Goal: Task Accomplishment & Management: Manage account settings

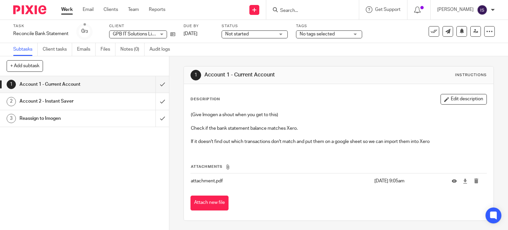
click at [35, 99] on h1 "Account 2 - Instant Saver" at bounding box center [63, 101] width 86 height 10
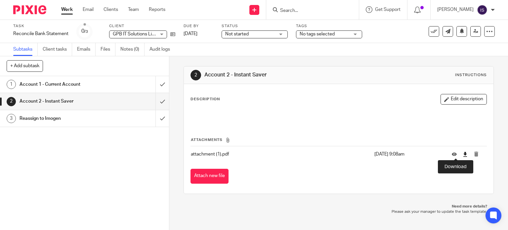
click at [462, 152] on icon at bounding box center [464, 154] width 5 height 5
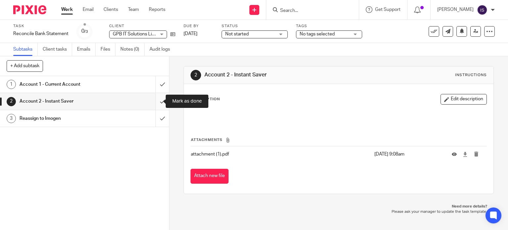
click at [158, 101] on input "submit" at bounding box center [84, 101] width 169 height 17
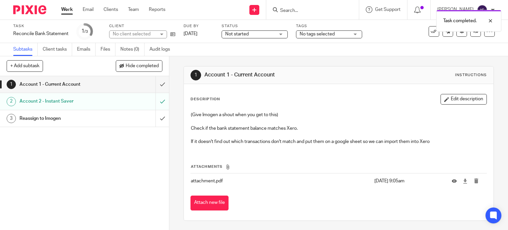
click at [40, 116] on h1 "Reassign to Imogen" at bounding box center [63, 118] width 86 height 10
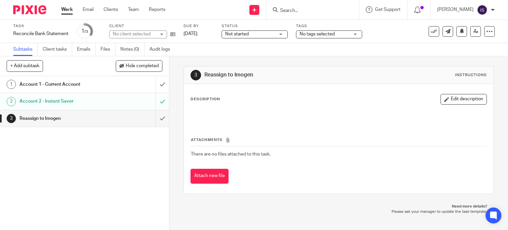
click at [49, 83] on h1 "Account 1 - Current Account" at bounding box center [63, 84] width 86 height 10
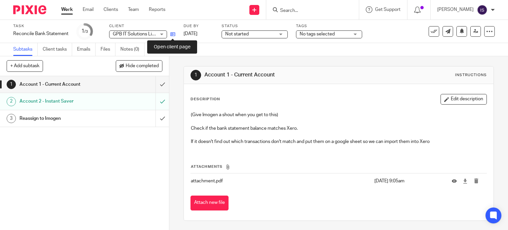
click at [174, 35] on icon at bounding box center [172, 34] width 5 height 5
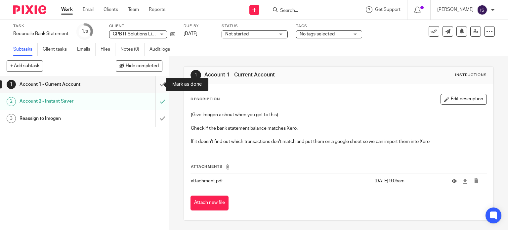
click at [154, 86] on input "submit" at bounding box center [84, 84] width 169 height 17
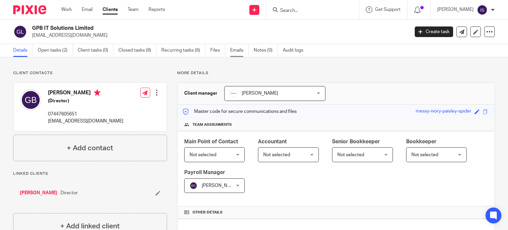
click at [233, 47] on link "Emails" at bounding box center [239, 50] width 19 height 13
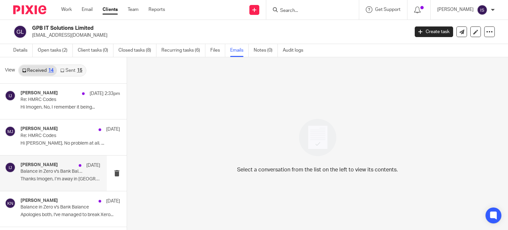
click at [44, 170] on p "Balance in Zero v's Bank Balance" at bounding box center [52, 172] width 64 height 6
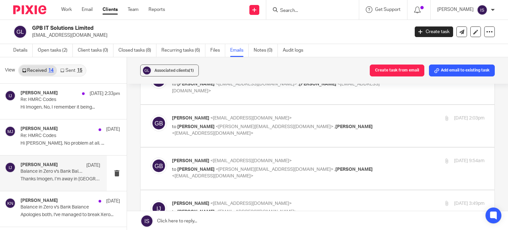
scroll to position [132, 0]
click at [273, 157] on p "Gareth Bell <gareth_bell21@yahoo.co.uk>" at bounding box center [276, 160] width 208 height 7
checkbox input "true"
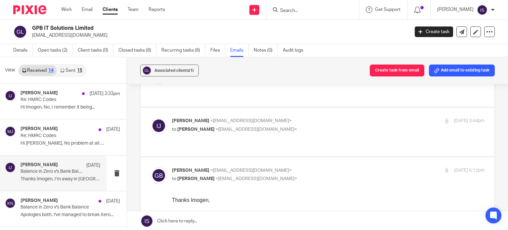
scroll to position [760, 0]
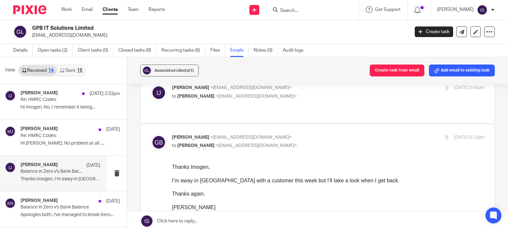
click at [358, 179] on div "I’m away in Ireland with a customer this week but I’ll take a look when I get b…" at bounding box center [328, 180] width 312 height 7
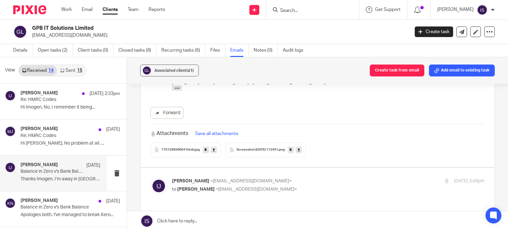
scroll to position [562, 0]
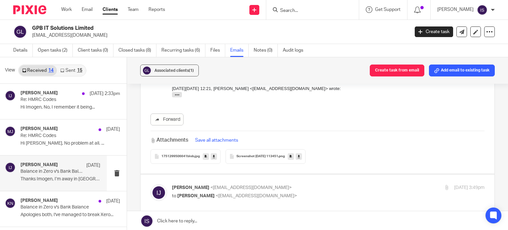
click at [266, 159] on div "Screenshot 2025-07-01 113451 .png" at bounding box center [265, 156] width 80 height 15
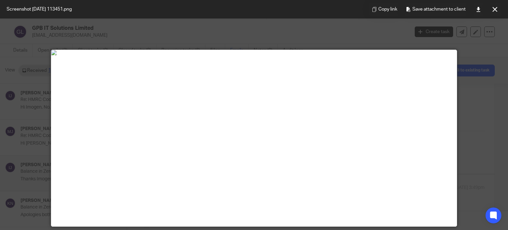
click at [459, 64] on div at bounding box center [254, 115] width 508 height 230
drag, startPoint x: 469, startPoint y: 57, endPoint x: 470, endPoint y: 41, distance: 15.2
click at [469, 55] on div at bounding box center [254, 115] width 508 height 230
click at [497, 6] on button at bounding box center [494, 9] width 13 height 13
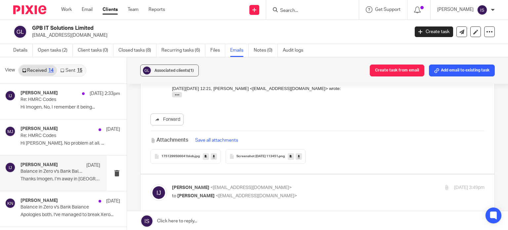
click at [185, 158] on div "1751299506641blob .jpg" at bounding box center [185, 156] width 70 height 15
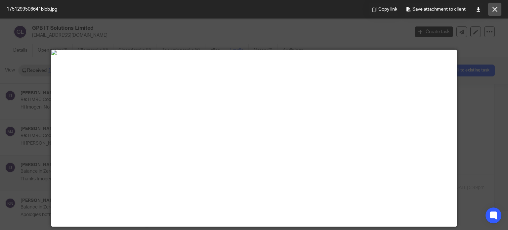
click at [494, 6] on button at bounding box center [494, 9] width 13 height 13
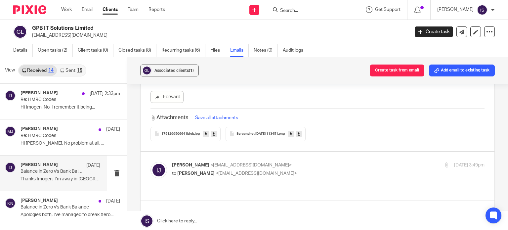
scroll to position [595, 0]
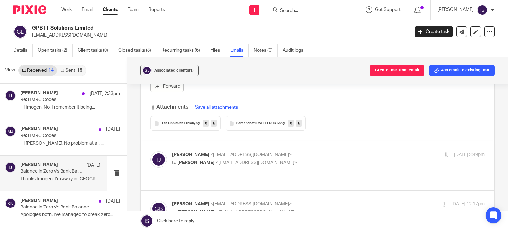
click at [329, 161] on p "to Gareth Bell <gareth_bell21@yahoo.co.uk>" at bounding box center [276, 162] width 208 height 7
checkbox input "true"
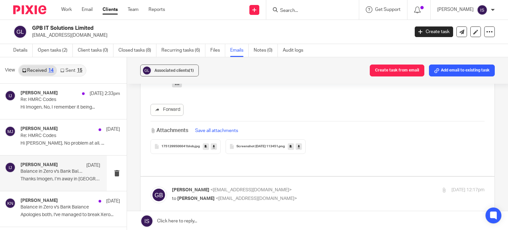
scroll to position [892, 0]
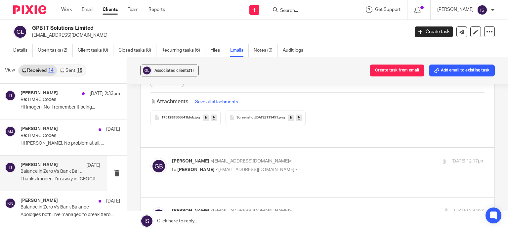
click at [295, 166] on div "Gareth Bell <gareth_bell21@yahoo.co.uk> to Imogen Jarvis <imogen@infinity-accou…" at bounding box center [328, 166] width 312 height 17
checkbox input "true"
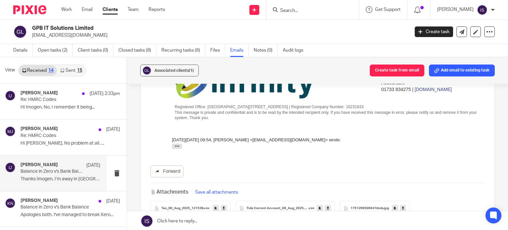
scroll to position [1223, 0]
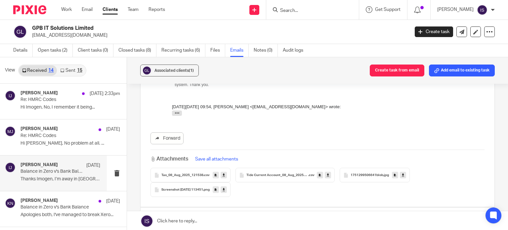
click at [287, 173] on span "Tide Current Account_08_Aug_2025_121431" at bounding box center [277, 175] width 62 height 4
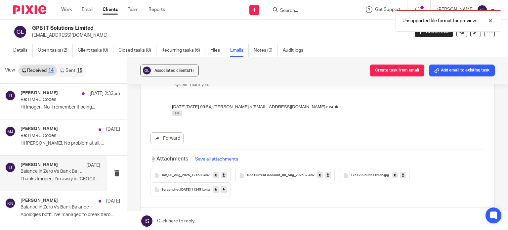
click at [327, 173] on icon at bounding box center [328, 175] width 2 height 5
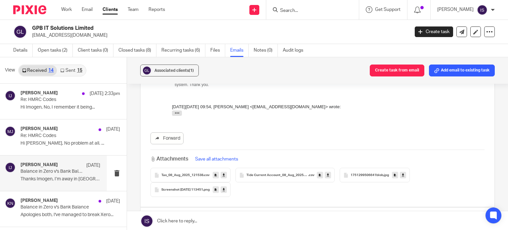
click at [197, 173] on span "Tax_08_Aug_2025_121538" at bounding box center [182, 175] width 42 height 4
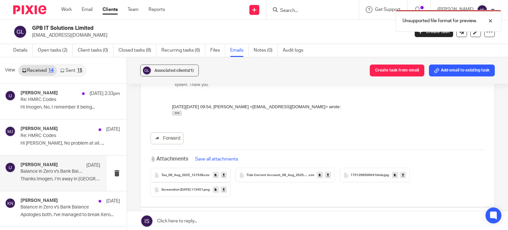
click at [372, 173] on span "1751299506641blob" at bounding box center [366, 175] width 33 height 4
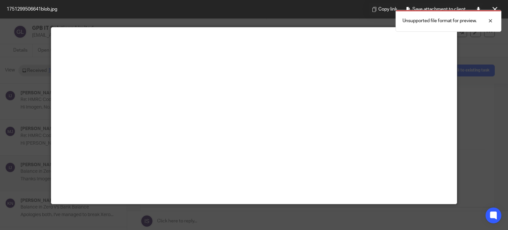
scroll to position [66, 0]
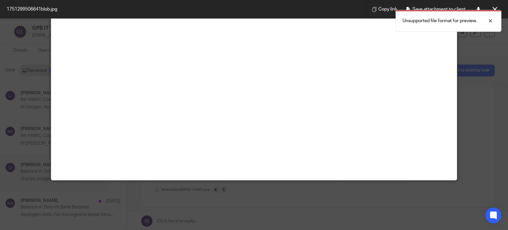
click at [472, 113] on div at bounding box center [254, 115] width 508 height 230
click at [494, 7] on div "Unsupported file format for preview." at bounding box center [377, 19] width 247 height 25
click at [498, 5] on button at bounding box center [494, 9] width 13 height 13
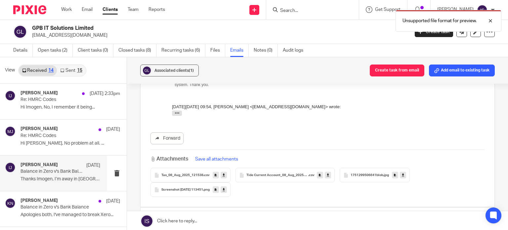
click at [212, 183] on div "Screenshot 2025-07-01 113451 .png" at bounding box center [190, 189] width 80 height 15
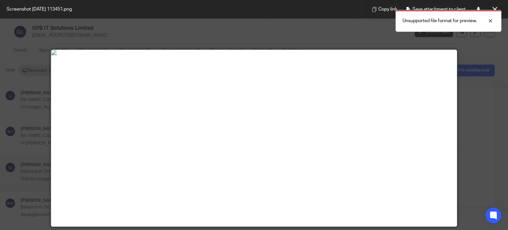
click at [341, 23] on div "Unsupported file format for preview." at bounding box center [377, 19] width 247 height 25
click at [498, 8] on div "Unsupported file format for preview." at bounding box center [377, 19] width 247 height 25
click at [497, 7] on div "Unsupported file format for preview." at bounding box center [377, 19] width 247 height 25
click at [493, 8] on div "Unsupported file format for preview." at bounding box center [377, 19] width 247 height 25
click at [493, 21] on div at bounding box center [485, 21] width 18 height 8
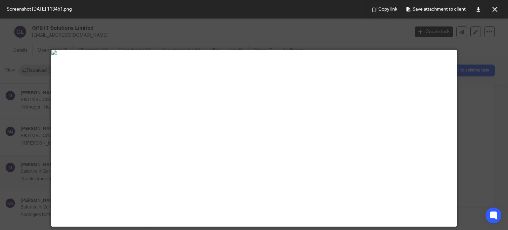
click at [492, 10] on icon at bounding box center [494, 9] width 5 height 5
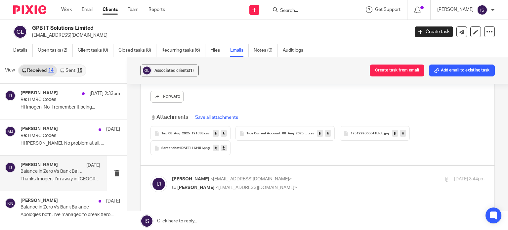
scroll to position [1322, 0]
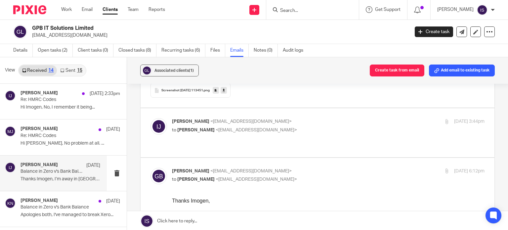
click at [235, 119] on span "<imogen@infinity-accounting.co.uk>" at bounding box center [250, 121] width 81 height 5
checkbox input "true"
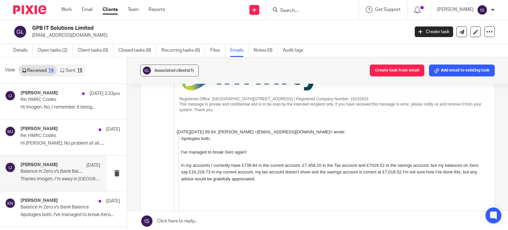
scroll to position [2176, 0]
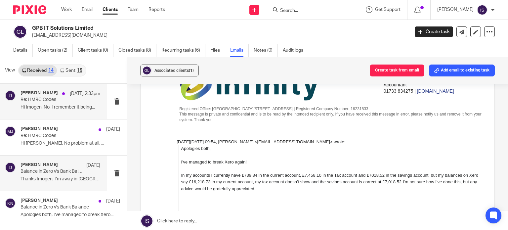
click at [56, 104] on p "Hi Imogen, No, I remember it being..." at bounding box center [60, 107] width 80 height 6
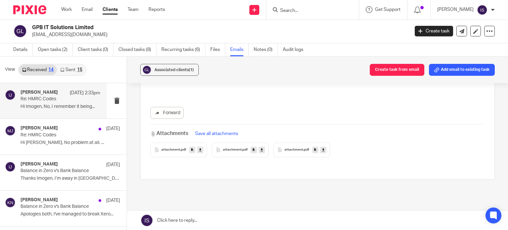
scroll to position [1, 0]
click at [303, 147] on span ".pdf" at bounding box center [306, 149] width 6 height 4
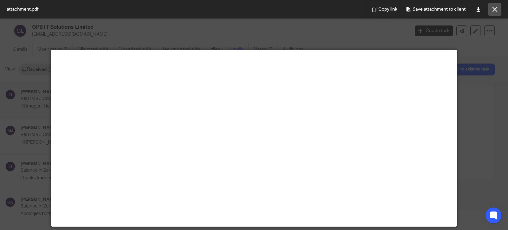
click at [490, 12] on button at bounding box center [494, 9] width 13 height 13
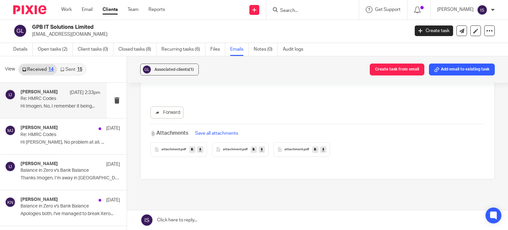
click at [235, 142] on div "attachment .pdf" at bounding box center [240, 149] width 57 height 15
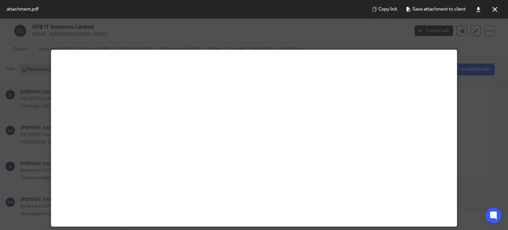
click at [292, 50] on iframe at bounding box center [254, 138] width 406 height 176
drag, startPoint x: 298, startPoint y: 37, endPoint x: 301, endPoint y: 35, distance: 4.0
click at [300, 35] on div at bounding box center [254, 115] width 508 height 230
click at [493, 9] on icon at bounding box center [494, 9] width 5 height 5
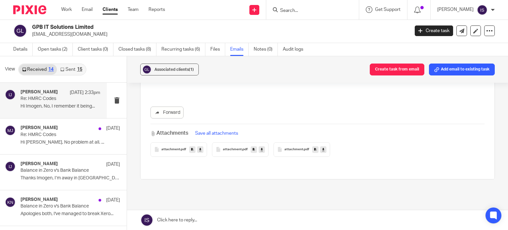
click at [291, 147] on span "attachment" at bounding box center [293, 149] width 19 height 4
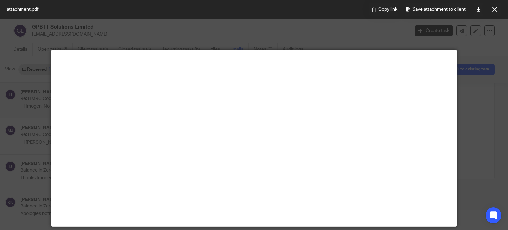
scroll to position [46, 0]
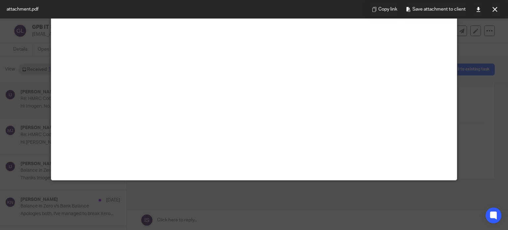
click at [475, 95] on div at bounding box center [254, 115] width 508 height 230
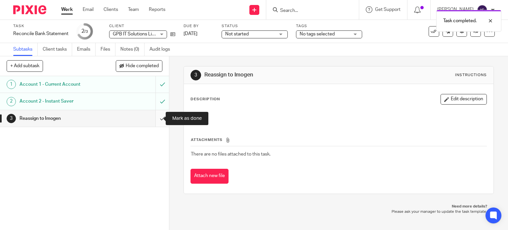
click at [151, 117] on input "submit" at bounding box center [84, 118] width 169 height 17
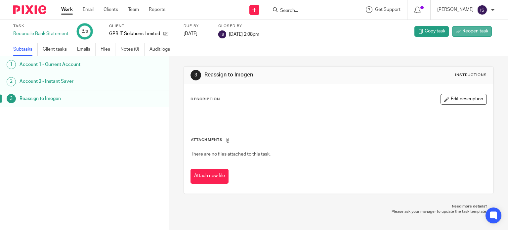
click at [463, 33] on span "Reopen task" at bounding box center [475, 31] width 26 height 7
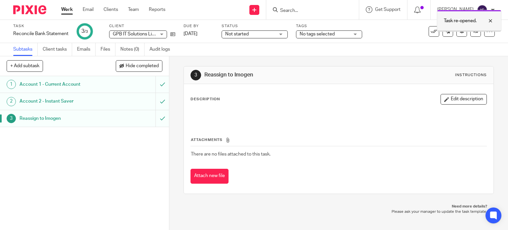
click at [491, 19] on div at bounding box center [485, 21] width 18 height 8
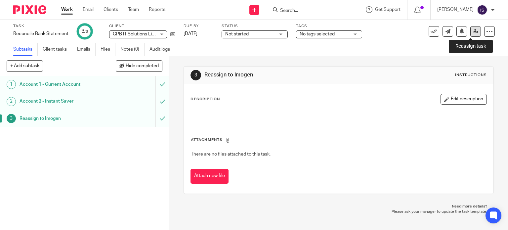
click at [473, 33] on icon at bounding box center [475, 31] width 5 height 5
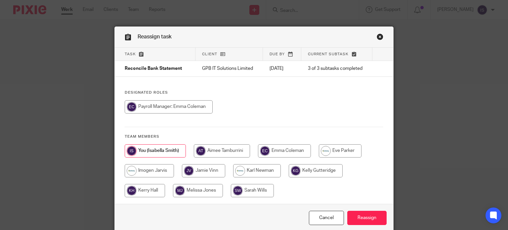
scroll to position [28, 0]
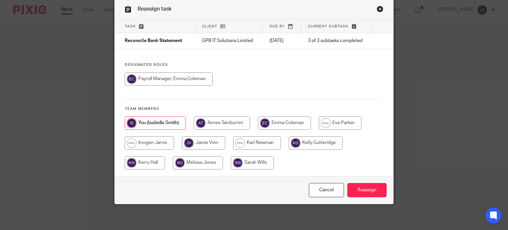
click at [132, 142] on input "radio" at bounding box center [149, 142] width 49 height 13
radio input "true"
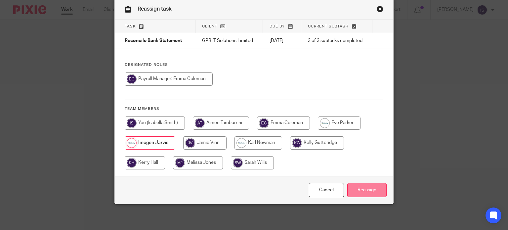
click at [370, 190] on input "Reassign" at bounding box center [366, 190] width 39 height 14
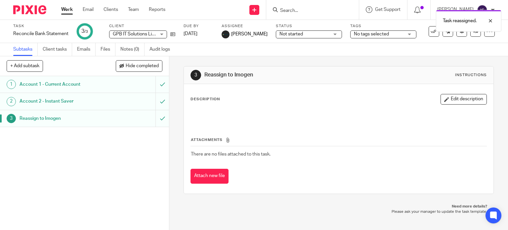
click at [428, 30] on div "Task reassigned." at bounding box center [377, 19] width 247 height 25
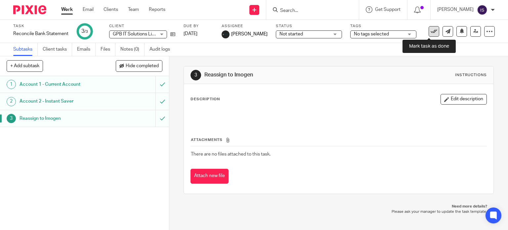
click at [430, 30] on icon at bounding box center [433, 31] width 7 height 7
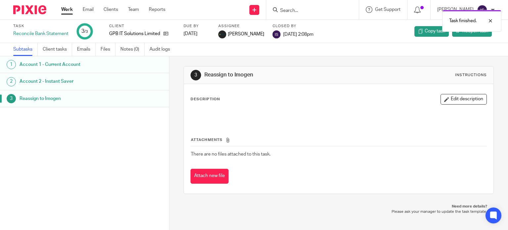
click at [70, 12] on link "Work" at bounding box center [67, 9] width 12 height 7
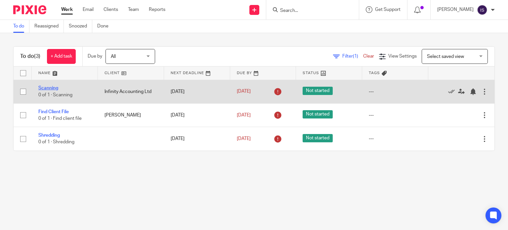
click at [52, 90] on link "Scanning" at bounding box center [48, 88] width 20 height 5
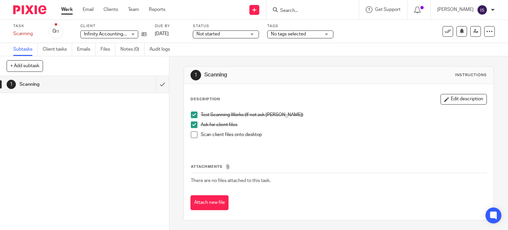
click at [192, 135] on span at bounding box center [194, 134] width 7 height 7
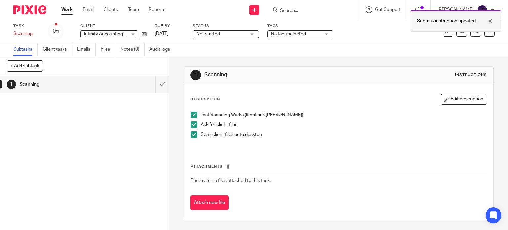
click at [488, 21] on div at bounding box center [485, 21] width 18 height 8
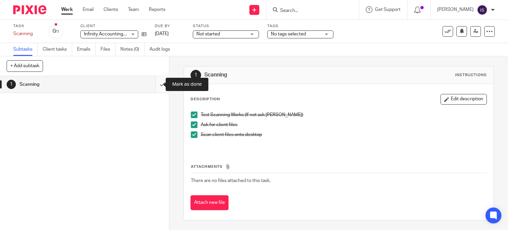
click at [156, 84] on input "submit" at bounding box center [84, 84] width 169 height 17
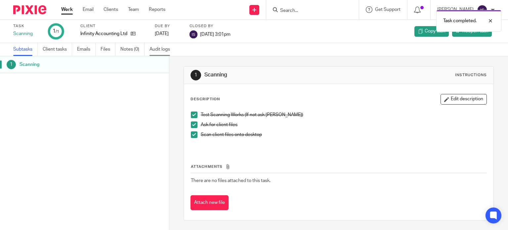
click at [160, 44] on link "Audit logs" at bounding box center [161, 49] width 25 height 13
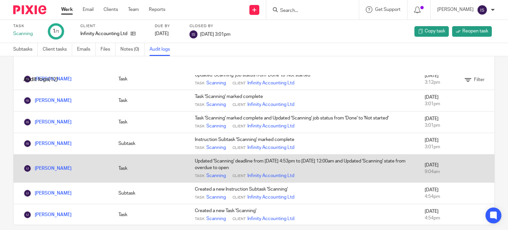
scroll to position [22, 0]
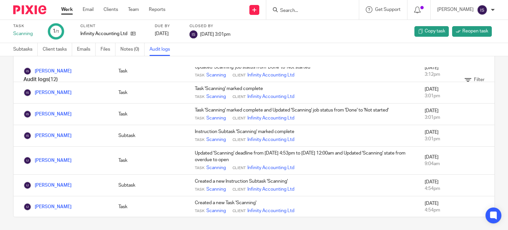
click at [66, 13] on link "Work" at bounding box center [67, 9] width 12 height 7
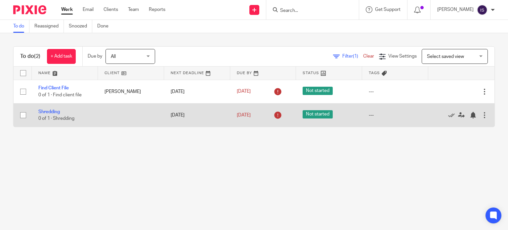
click at [95, 106] on td "Shredding 0 of 1 · Shredding" at bounding box center [65, 114] width 66 height 23
click at [55, 112] on link "Shredding" at bounding box center [48, 111] width 21 height 5
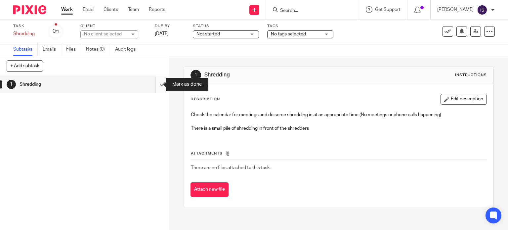
click at [156, 84] on input "submit" at bounding box center [84, 84] width 169 height 17
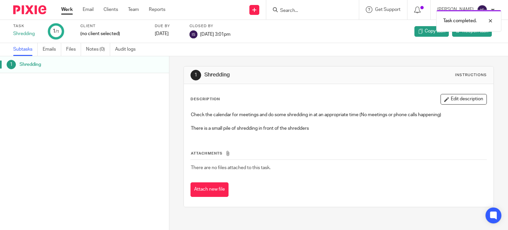
click at [71, 12] on link "Work" at bounding box center [67, 9] width 12 height 7
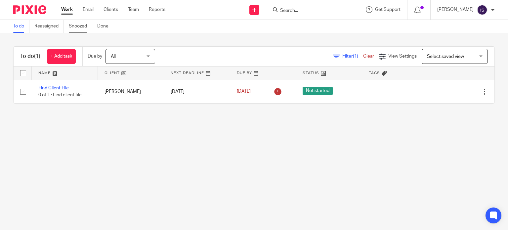
click at [73, 26] on link "Snoozed" at bounding box center [80, 26] width 23 height 13
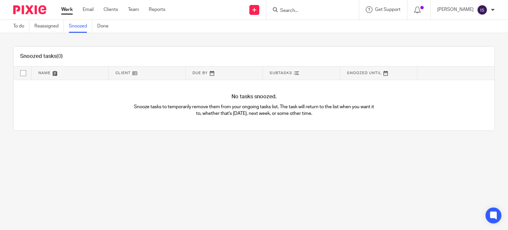
click at [95, 23] on ul "To do Reassigned Snoozed Done" at bounding box center [65, 26] width 105 height 13
click at [102, 24] on link "Done" at bounding box center [105, 26] width 16 height 13
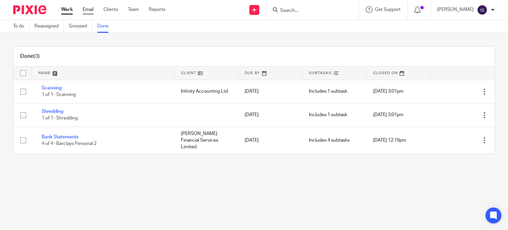
click at [91, 9] on link "Email" at bounding box center [88, 9] width 11 height 7
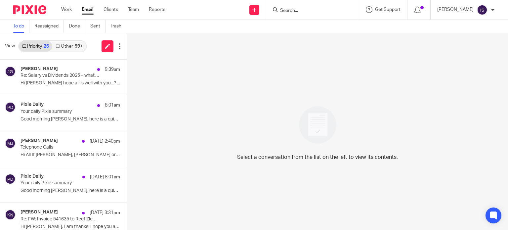
click at [65, 43] on link "Other 99+" at bounding box center [68, 46] width 33 height 11
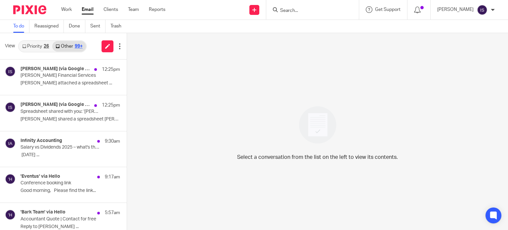
click at [42, 40] on div "Priority 26 Other 99+" at bounding box center [52, 46] width 68 height 12
click at [43, 45] on link "Priority 26" at bounding box center [35, 46] width 33 height 11
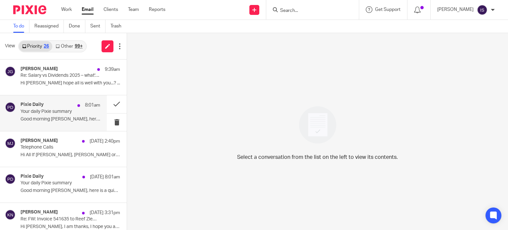
click at [49, 121] on p "Good morning Isabella, here is a quick overview..." at bounding box center [60, 119] width 80 height 6
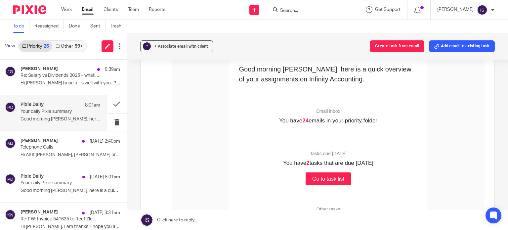
scroll to position [99, 0]
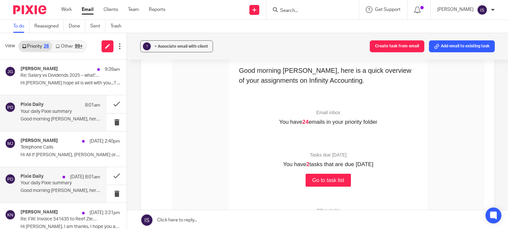
click at [37, 188] on div "Pixie Daily 25 Sep 8:01am Your daily Pixie summary Good morning Isabella, here …" at bounding box center [60, 185] width 80 height 22
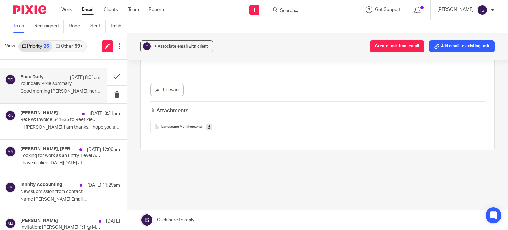
scroll to position [374, 0]
click at [168, 130] on div "Landscape Main logo .png" at bounding box center [182, 127] width 65 height 15
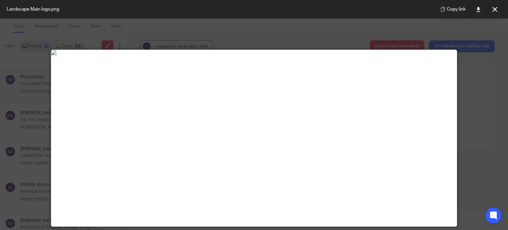
drag, startPoint x: 345, startPoint y: 32, endPoint x: 345, endPoint y: 37, distance: 5.3
click at [345, 36] on div at bounding box center [254, 115] width 508 height 230
drag, startPoint x: 494, startPoint y: 9, endPoint x: 490, endPoint y: 18, distance: 9.9
click at [495, 9] on icon at bounding box center [494, 9] width 5 height 5
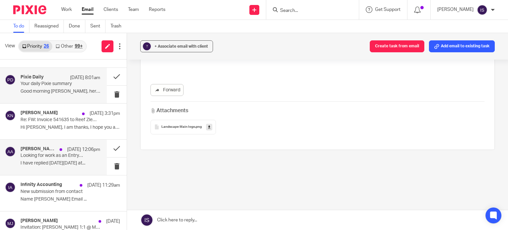
click at [35, 161] on p "I have replied On Wed, 24 Sept 2025 at..." at bounding box center [60, 163] width 80 height 6
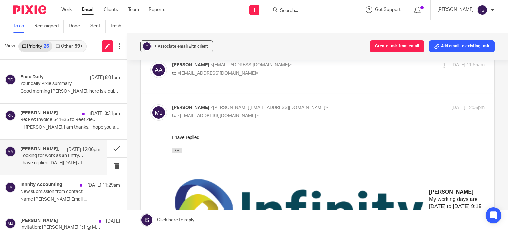
scroll to position [33, 0]
click at [218, 86] on label at bounding box center [317, 73] width 354 height 42
click at [150, 62] on input "checkbox" at bounding box center [150, 61] width 0 height 0
checkbox input "true"
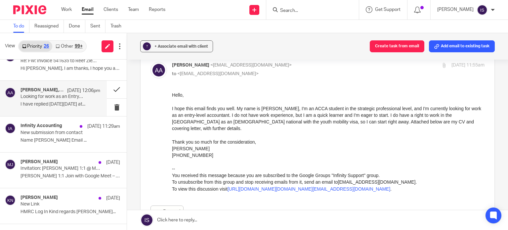
scroll to position [165, 0]
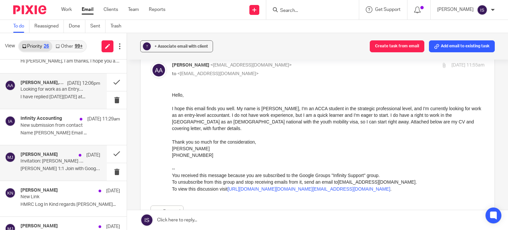
click at [45, 164] on div "Melissa Jones 23 Sep Invitation: Isabella 1:1 @ Monthly from 9:45am to 10am on …" at bounding box center [60, 163] width 80 height 22
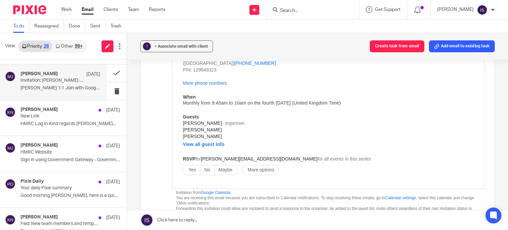
scroll to position [264, 0]
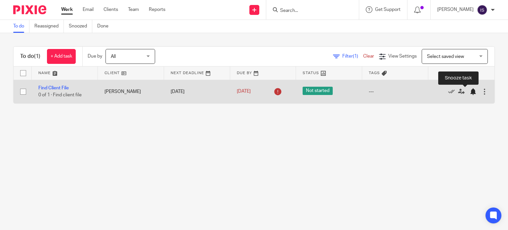
click at [469, 89] on div at bounding box center [472, 91] width 7 height 7
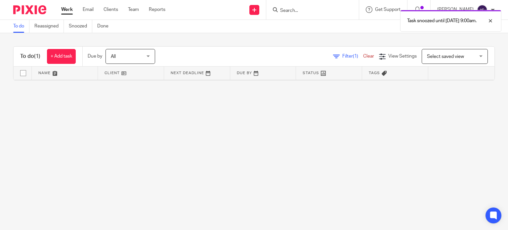
click at [133, 56] on span "All" at bounding box center [128, 56] width 35 height 14
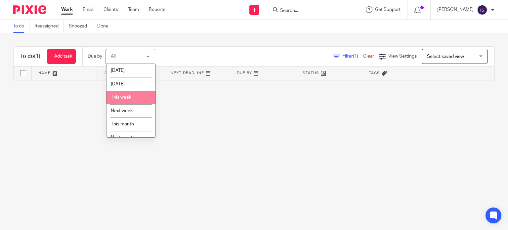
click at [210, 99] on main "To do Reassigned Snoozed Done To do (1) + Add task Due by All All Today Tomorro…" at bounding box center [254, 115] width 508 height 230
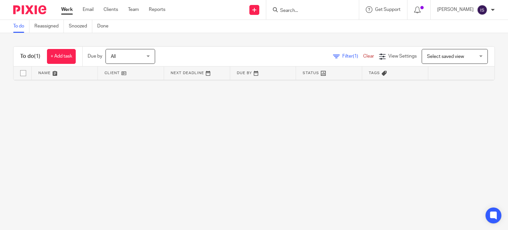
click at [36, 59] on span "(1)" at bounding box center [37, 56] width 6 height 5
click at [76, 29] on link "Snoozed" at bounding box center [80, 26] width 23 height 13
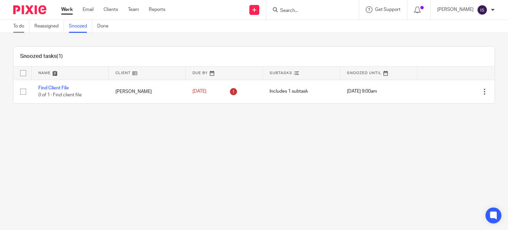
click at [18, 28] on link "To do" at bounding box center [21, 26] width 16 height 13
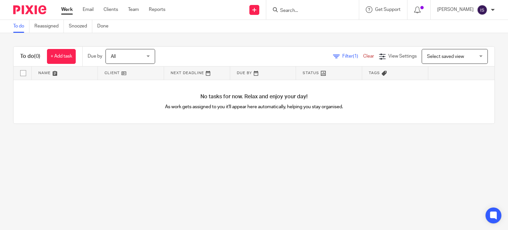
click at [337, 61] on div "Filter (1) Clear View Settings View Settings (1) Filters Clear Save Manage save…" at bounding box center [331, 56] width 328 height 15
click at [342, 58] on span "Filter (1)" at bounding box center [352, 56] width 21 height 5
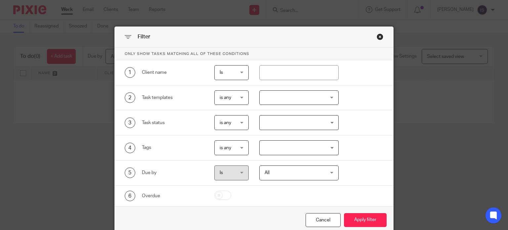
click at [376, 38] on div "Close this dialog window" at bounding box center [379, 36] width 7 height 7
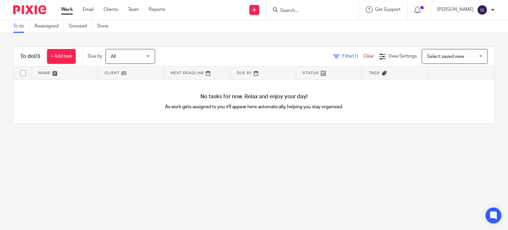
click at [23, 72] on input "checkbox" at bounding box center [23, 73] width 13 height 13
checkbox input "false"
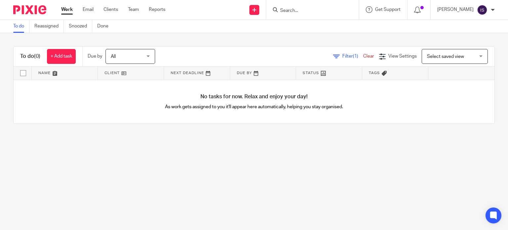
click at [131, 79] on link at bounding box center [131, 72] width 66 height 13
click at [130, 74] on link at bounding box center [131, 72] width 66 height 13
click at [132, 85] on div "No tasks for now. Relax and enjoy your day! As work gets assigned to you it'll …" at bounding box center [254, 102] width 481 height 44
click at [176, 53] on div "Filter (1) Clear View Settings View Settings (1) Filters Clear Save Manage save…" at bounding box center [331, 56] width 328 height 15
click at [63, 73] on link at bounding box center [65, 72] width 66 height 13
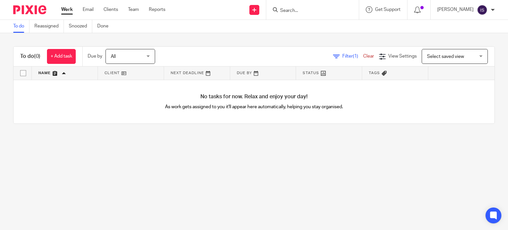
click at [63, 73] on link at bounding box center [65, 72] width 66 height 13
click at [25, 73] on input "checkbox" at bounding box center [23, 73] width 13 height 13
checkbox input "false"
click at [170, 54] on div "Filter (1) Clear View Settings View Settings (1) Filters Clear Save Manage save…" at bounding box center [331, 56] width 328 height 15
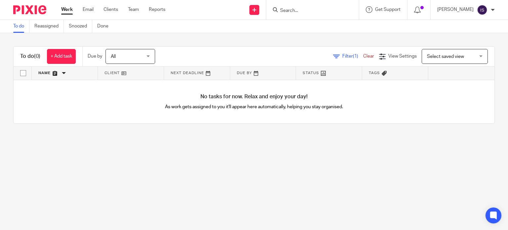
click at [433, 70] on th at bounding box center [461, 72] width 66 height 13
click at [432, 64] on div "To do (0) + Add task Due by All All [DATE] [DATE] This week Next week This mont…" at bounding box center [254, 57] width 481 height 20
click at [430, 60] on span "Select saved view" at bounding box center [451, 56] width 48 height 14
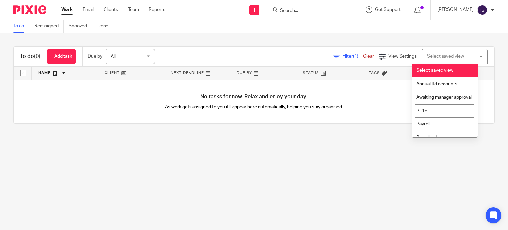
click at [427, 55] on div "Select saved view" at bounding box center [445, 56] width 37 height 5
